Goal: Find specific fact: Find contact information

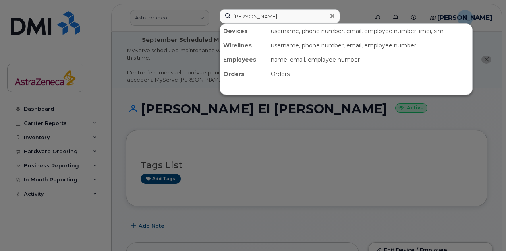
scroll to position [1273, 0]
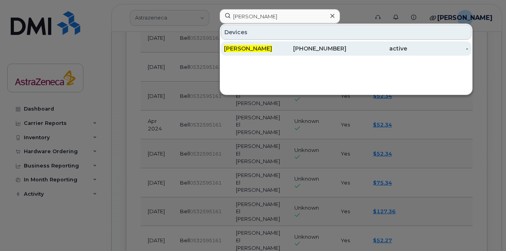
type input "[PERSON_NAME]"
click at [272, 50] on div "[PERSON_NAME]" at bounding box center [254, 48] width 61 height 8
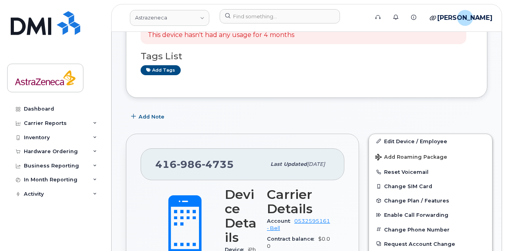
scroll to position [139, 0]
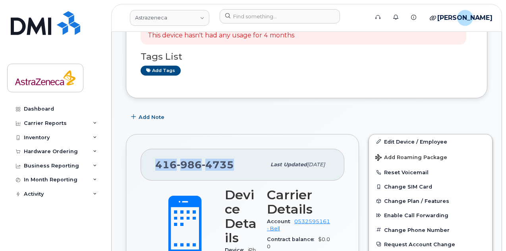
drag, startPoint x: 233, startPoint y: 163, endPoint x: 146, endPoint y: 158, distance: 86.8
click at [146, 158] on div "[PHONE_NUMBER] Last updated [DATE]" at bounding box center [243, 165] width 204 height 32
copy span "[PHONE_NUMBER]"
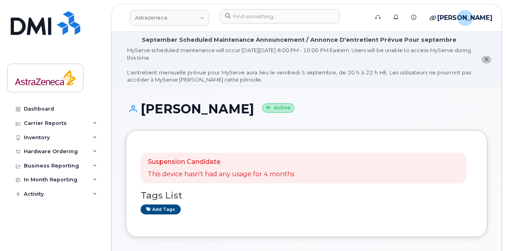
drag, startPoint x: 237, startPoint y: 111, endPoint x: 141, endPoint y: 107, distance: 95.4
click at [141, 107] on h1 "[PERSON_NAME] Active" at bounding box center [306, 109] width 361 height 14
copy h1 "[PERSON_NAME]"
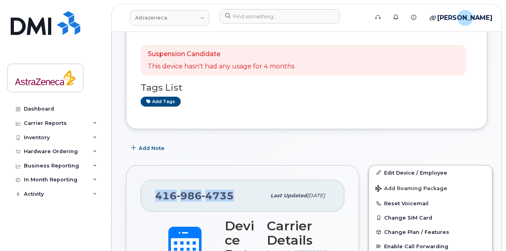
scroll to position [108, 0]
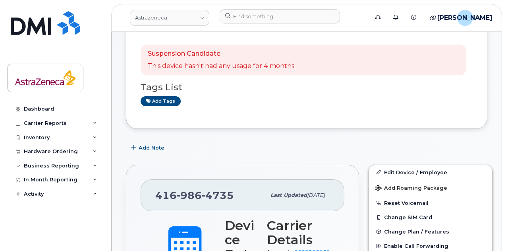
click at [187, 193] on span "986" at bounding box center [189, 195] width 25 height 12
copy span "[PHONE_NUMBER]"
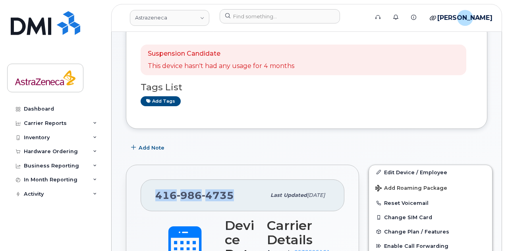
click at [215, 194] on span "4735" at bounding box center [218, 195] width 32 height 12
